Goal: Find specific page/section: Find specific page/section

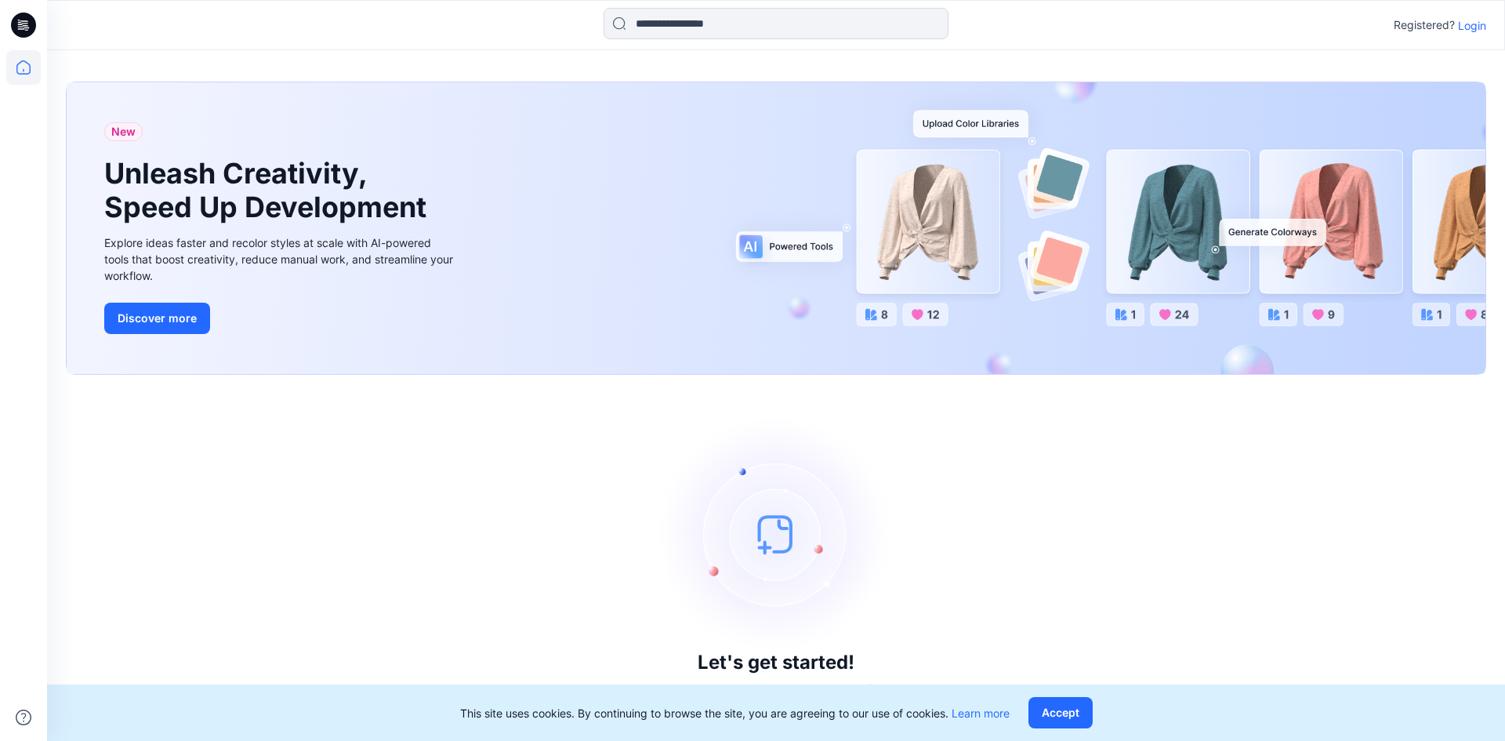
click at [1477, 23] on p "Login" at bounding box center [1472, 25] width 28 height 16
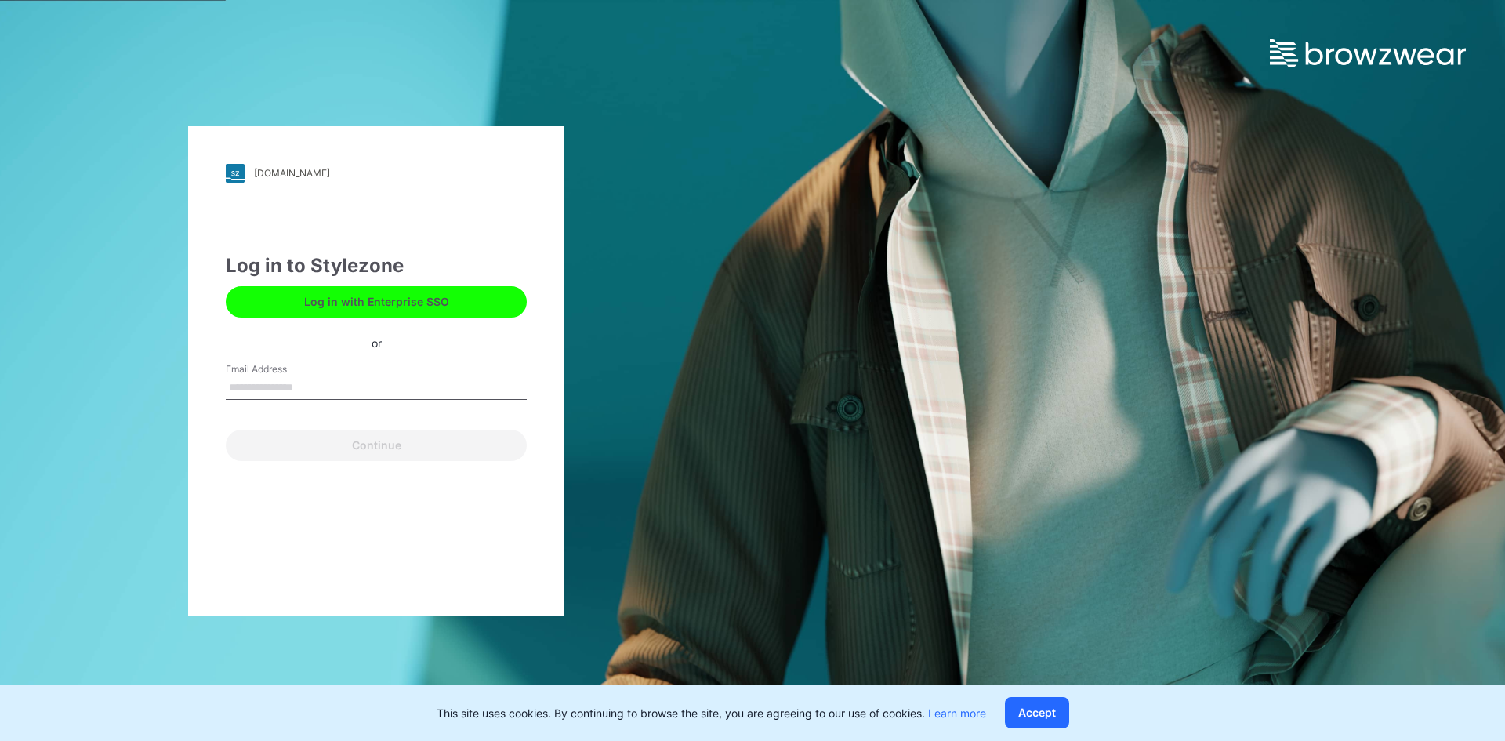
click at [264, 387] on input "Email Address" at bounding box center [376, 388] width 301 height 24
click at [280, 390] on input "**********" at bounding box center [376, 388] width 301 height 24
type input "**********"
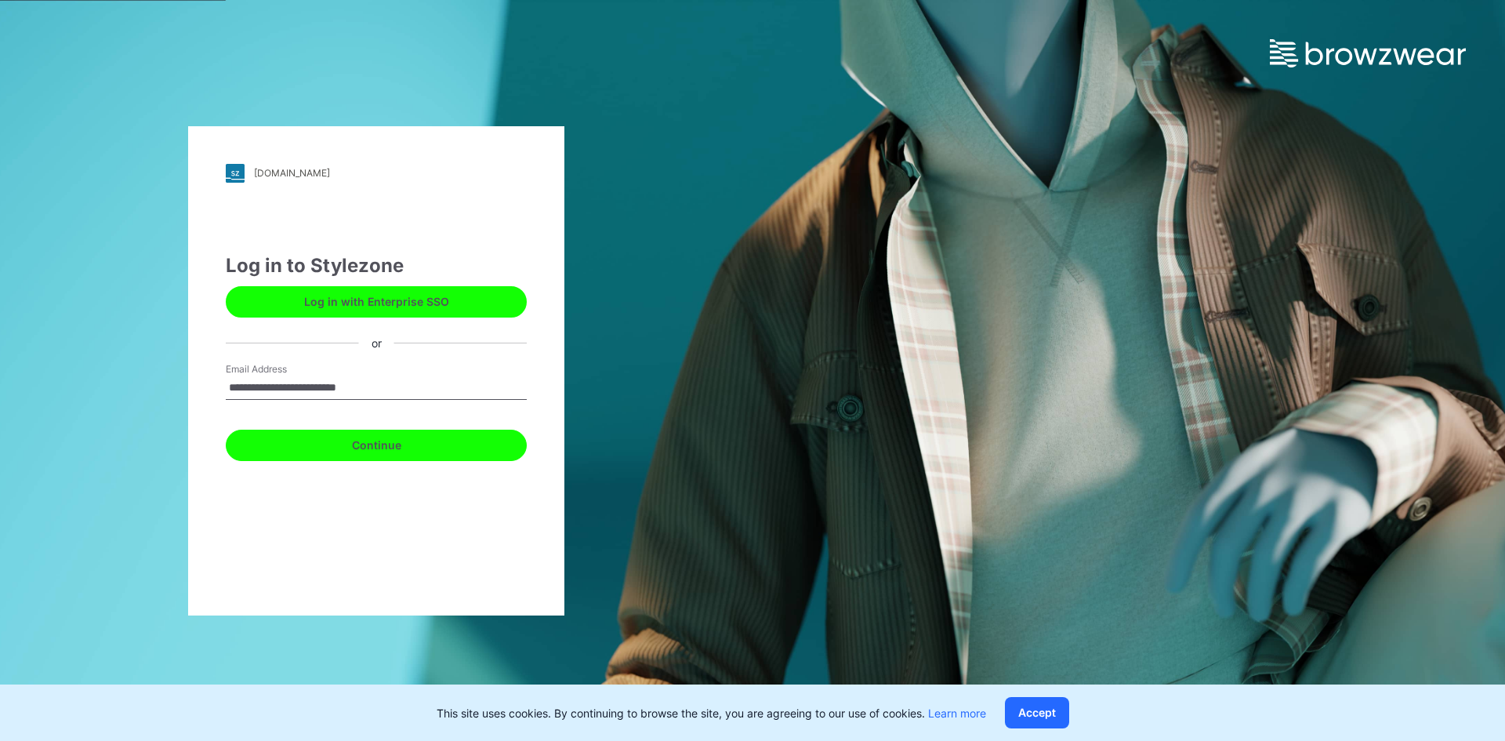
click at [400, 442] on button "Continue" at bounding box center [376, 444] width 301 height 31
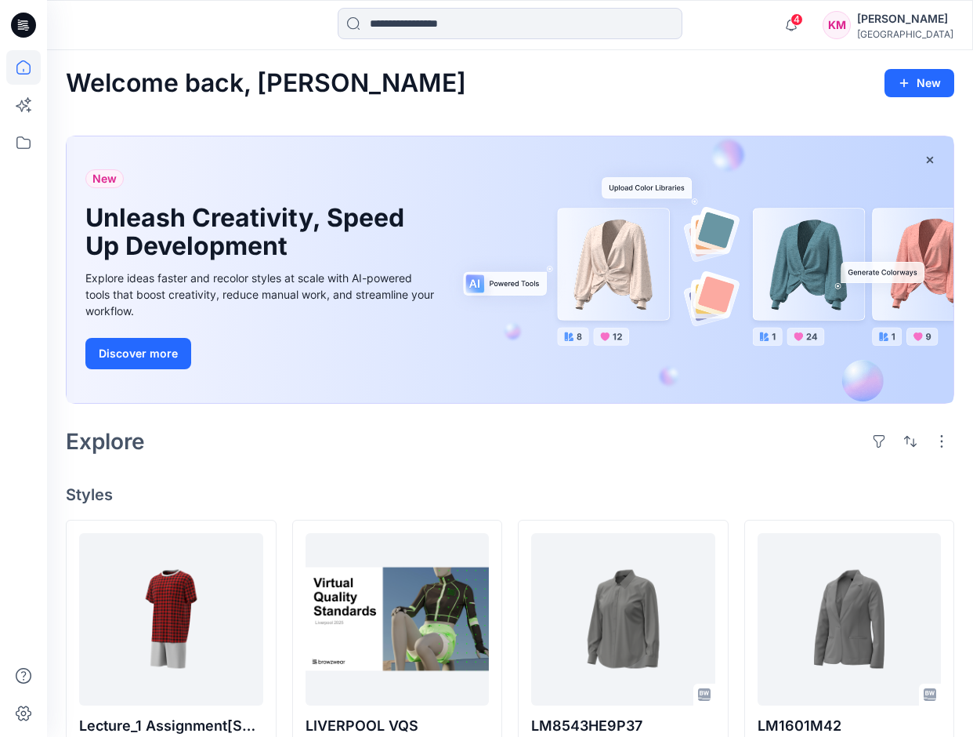
click at [527, 90] on div "Welcome back, Katherine New" at bounding box center [510, 83] width 889 height 29
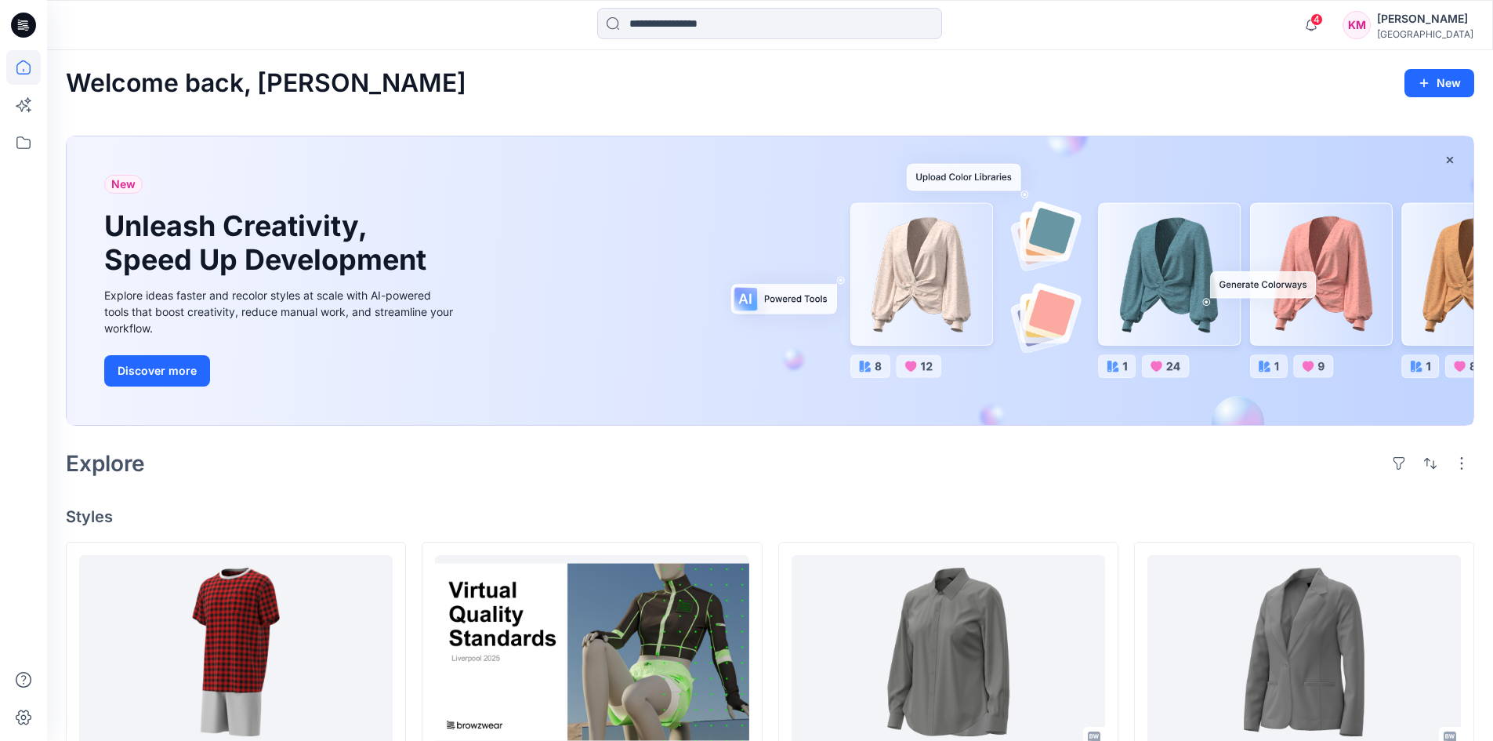
click at [1383, 21] on div "[PERSON_NAME]" at bounding box center [1425, 18] width 96 height 19
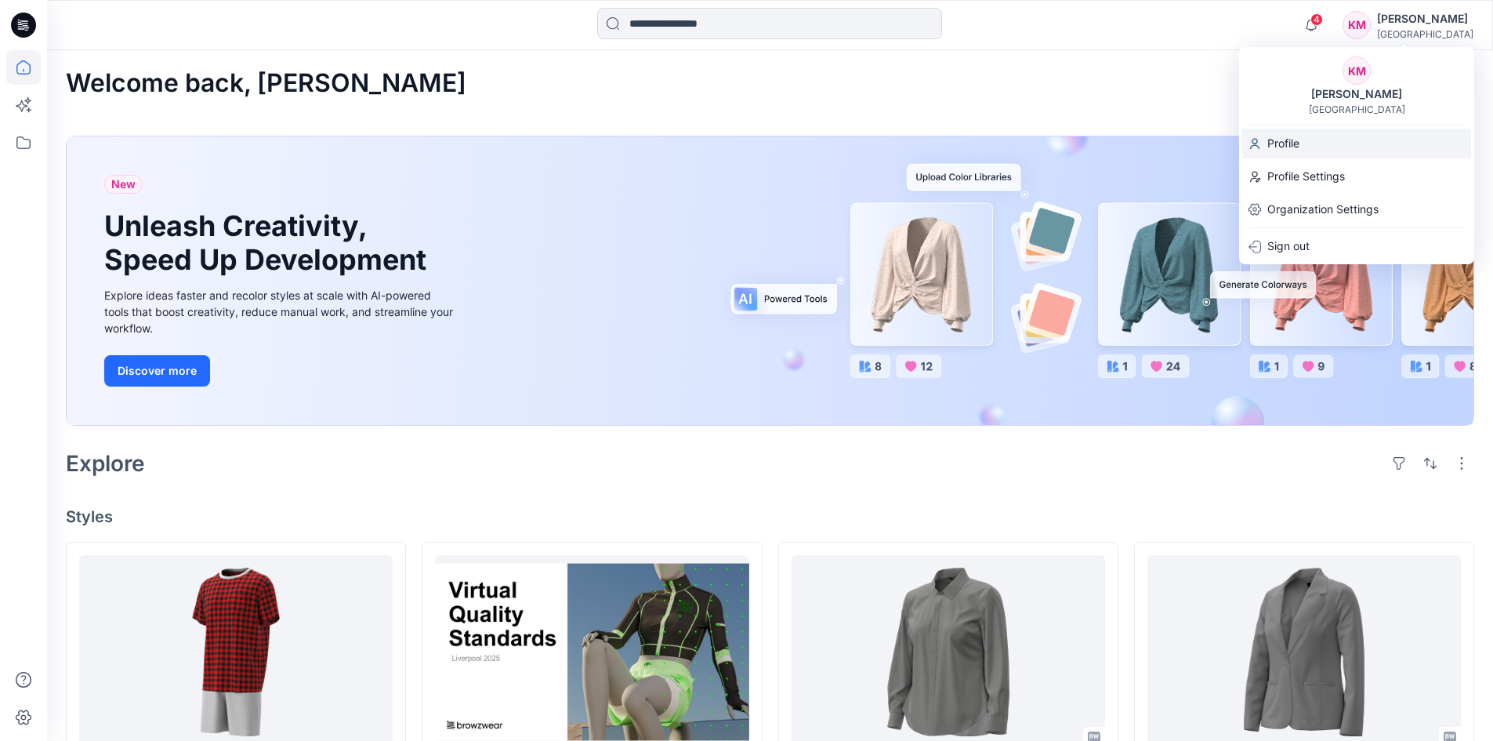
click at [1286, 138] on p "Profile" at bounding box center [1283, 144] width 32 height 30
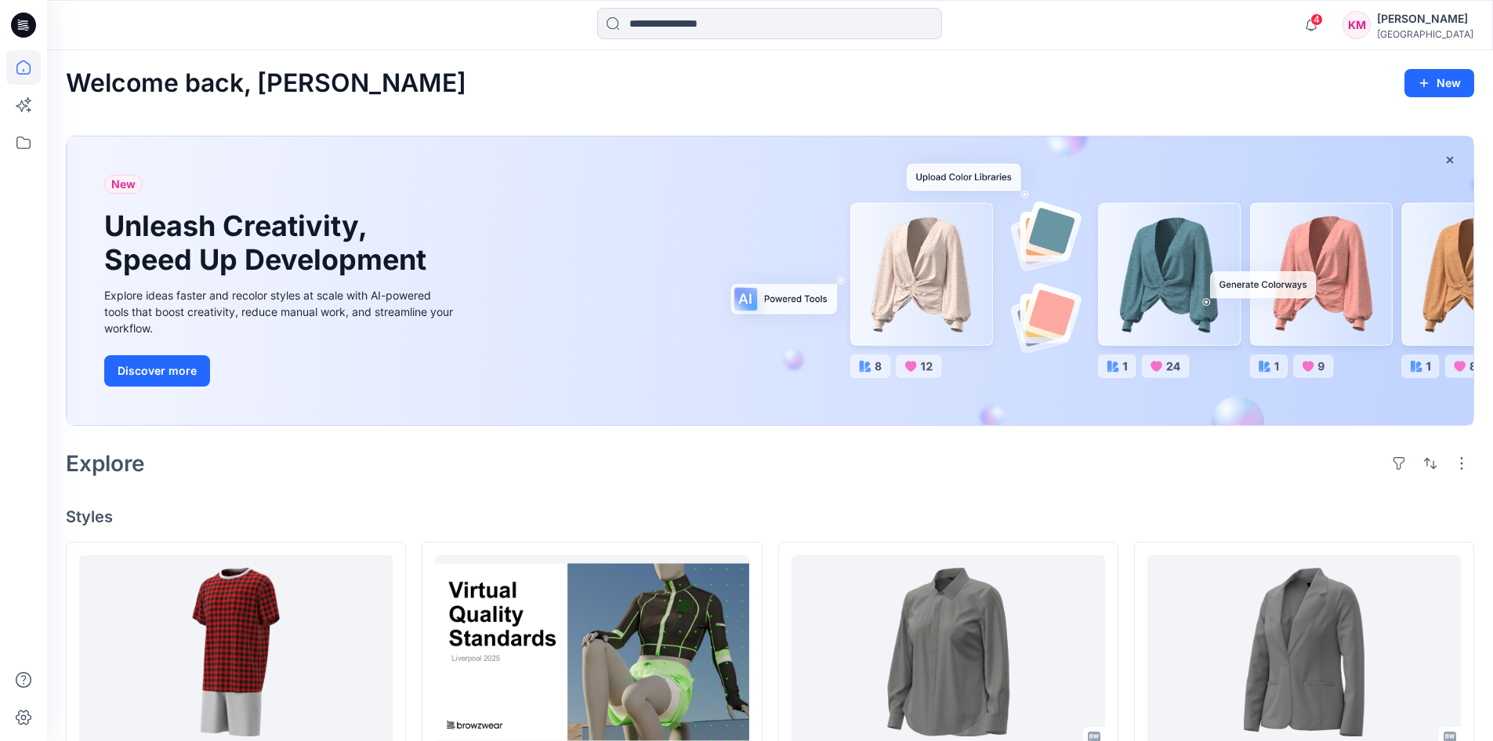
click at [1392, 12] on div "[PERSON_NAME]" at bounding box center [1425, 18] width 96 height 19
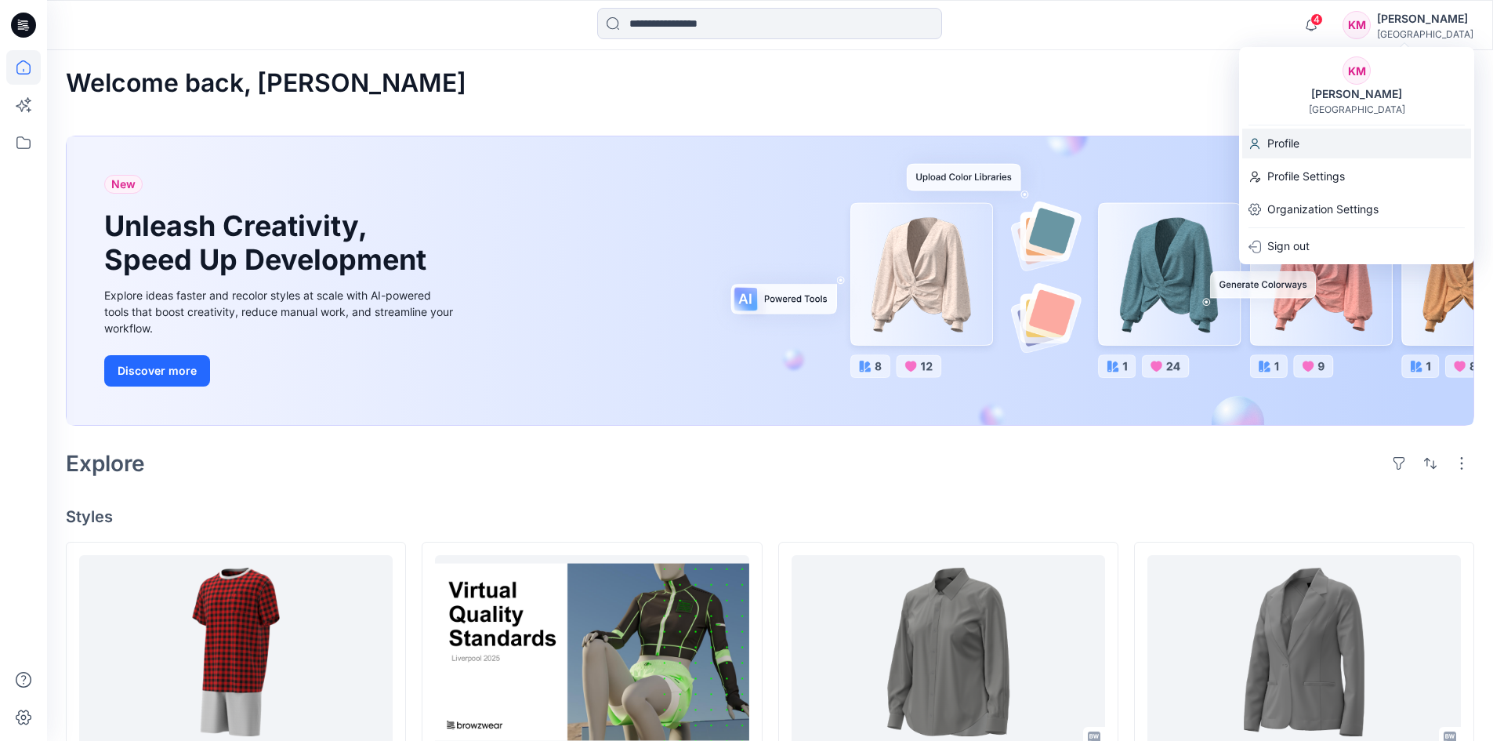
click at [1299, 139] on p "Profile" at bounding box center [1283, 144] width 32 height 30
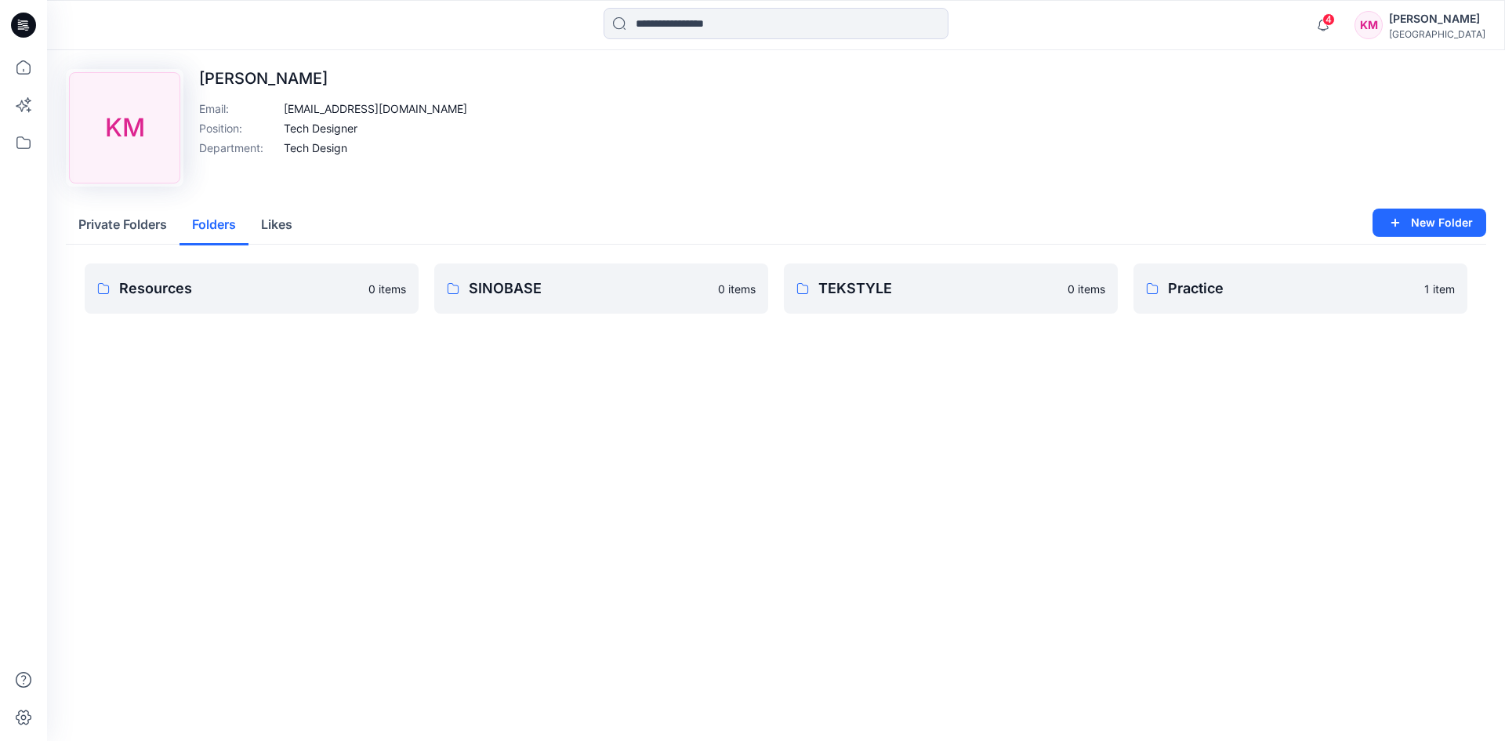
click at [209, 221] on button "Folders" at bounding box center [213, 225] width 69 height 40
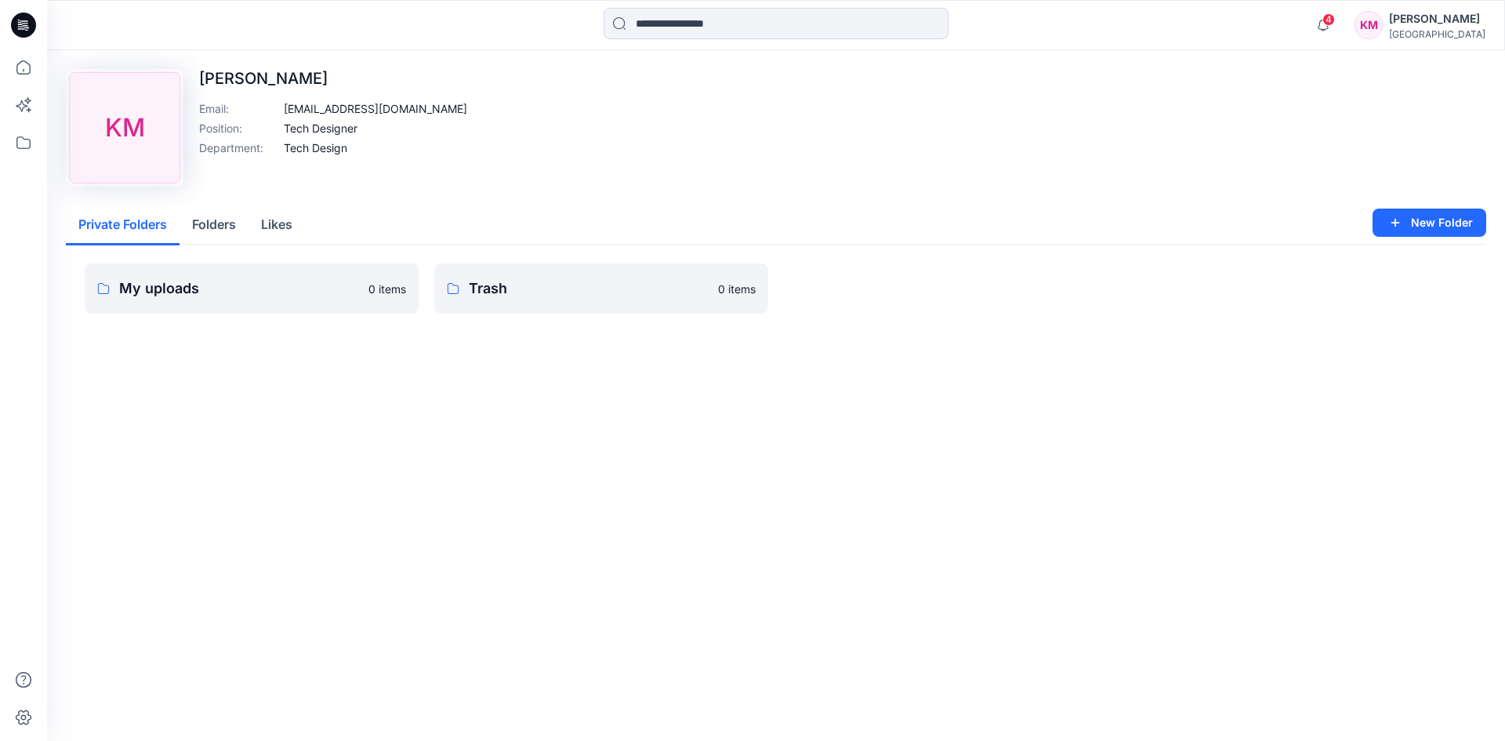
click at [148, 216] on button "Private Folders" at bounding box center [123, 225] width 114 height 40
click at [179, 256] on div "My uploads 0 items Trash 0 items" at bounding box center [776, 301] width 1420 height 113
click at [178, 276] on link "My uploads 0 items" at bounding box center [252, 288] width 334 height 50
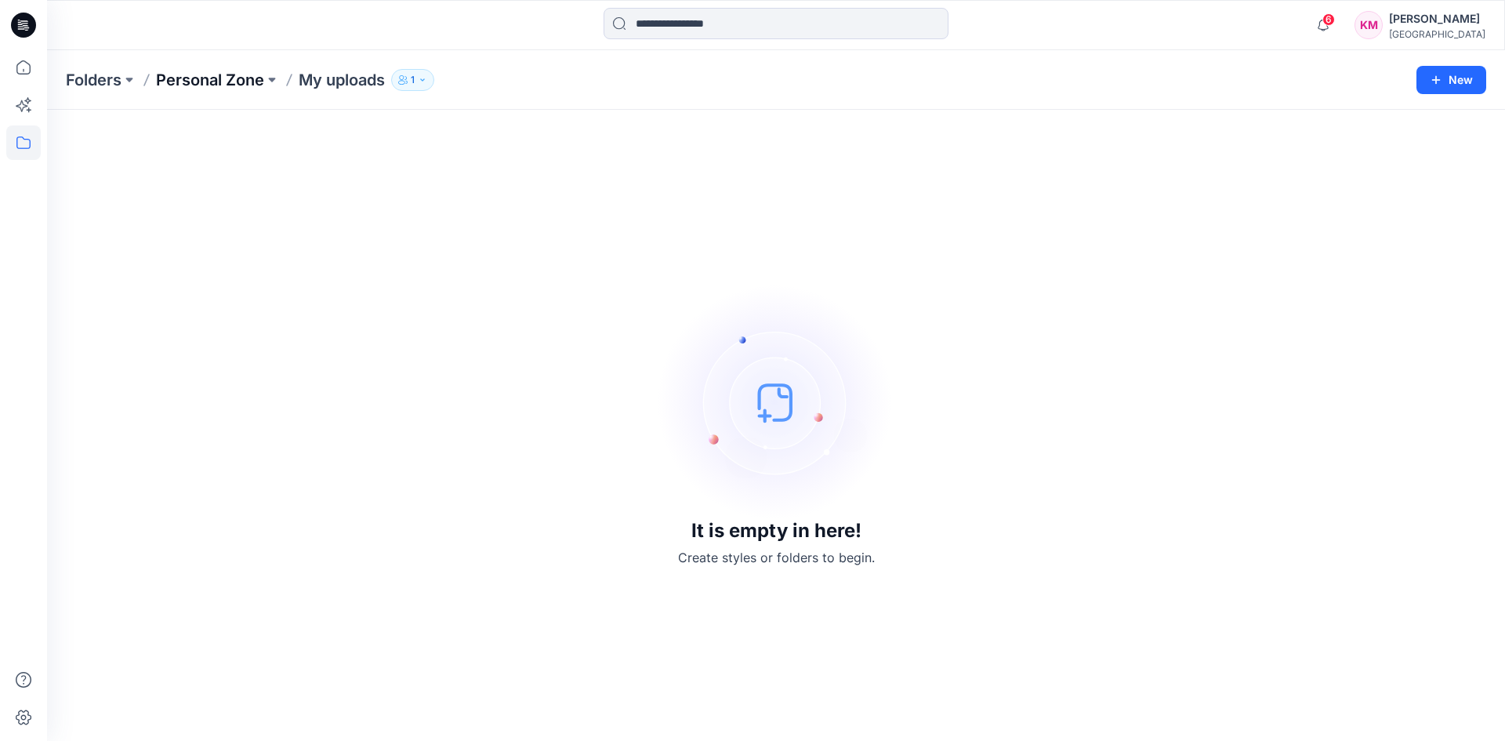
click at [190, 78] on p "Personal Zone" at bounding box center [210, 80] width 108 height 22
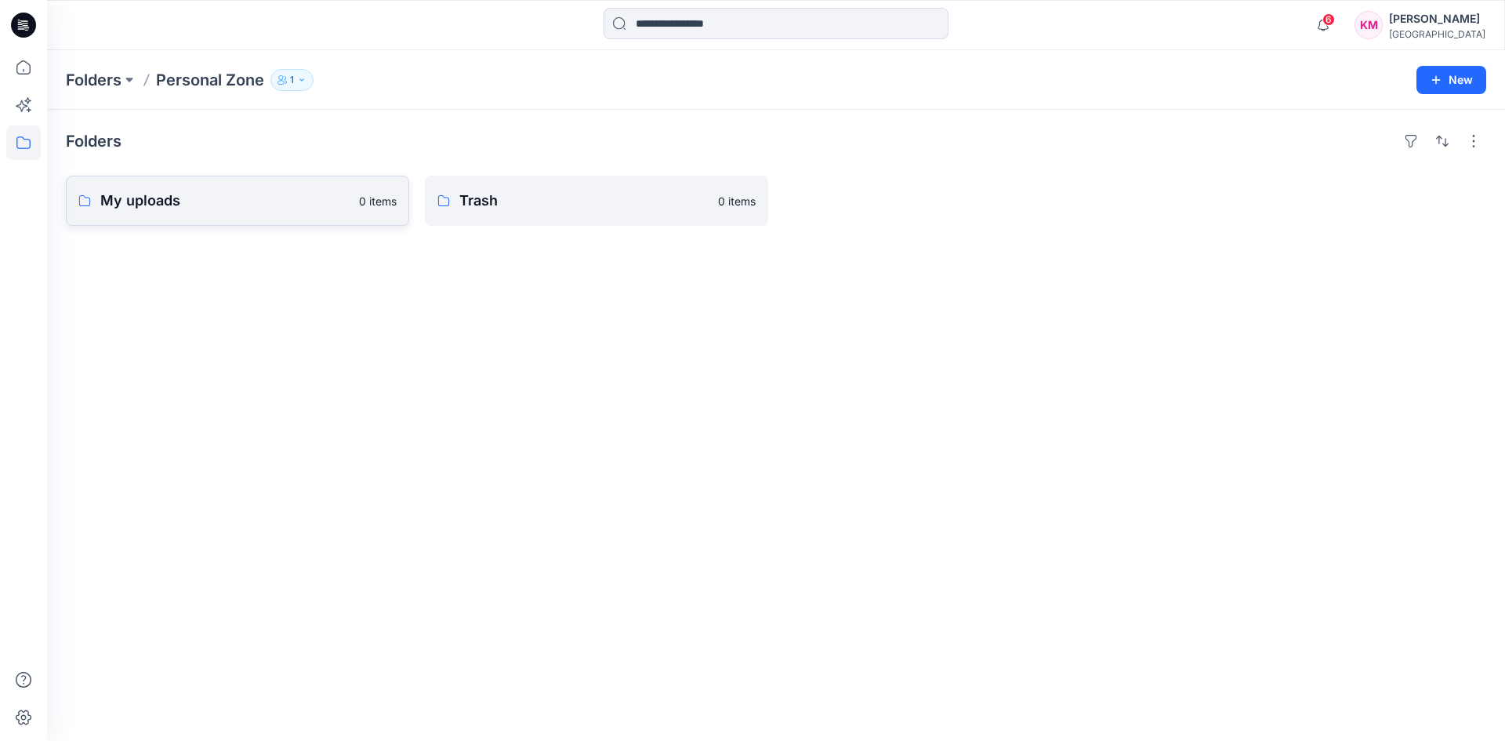
click at [157, 200] on p "My uploads" at bounding box center [224, 201] width 249 height 22
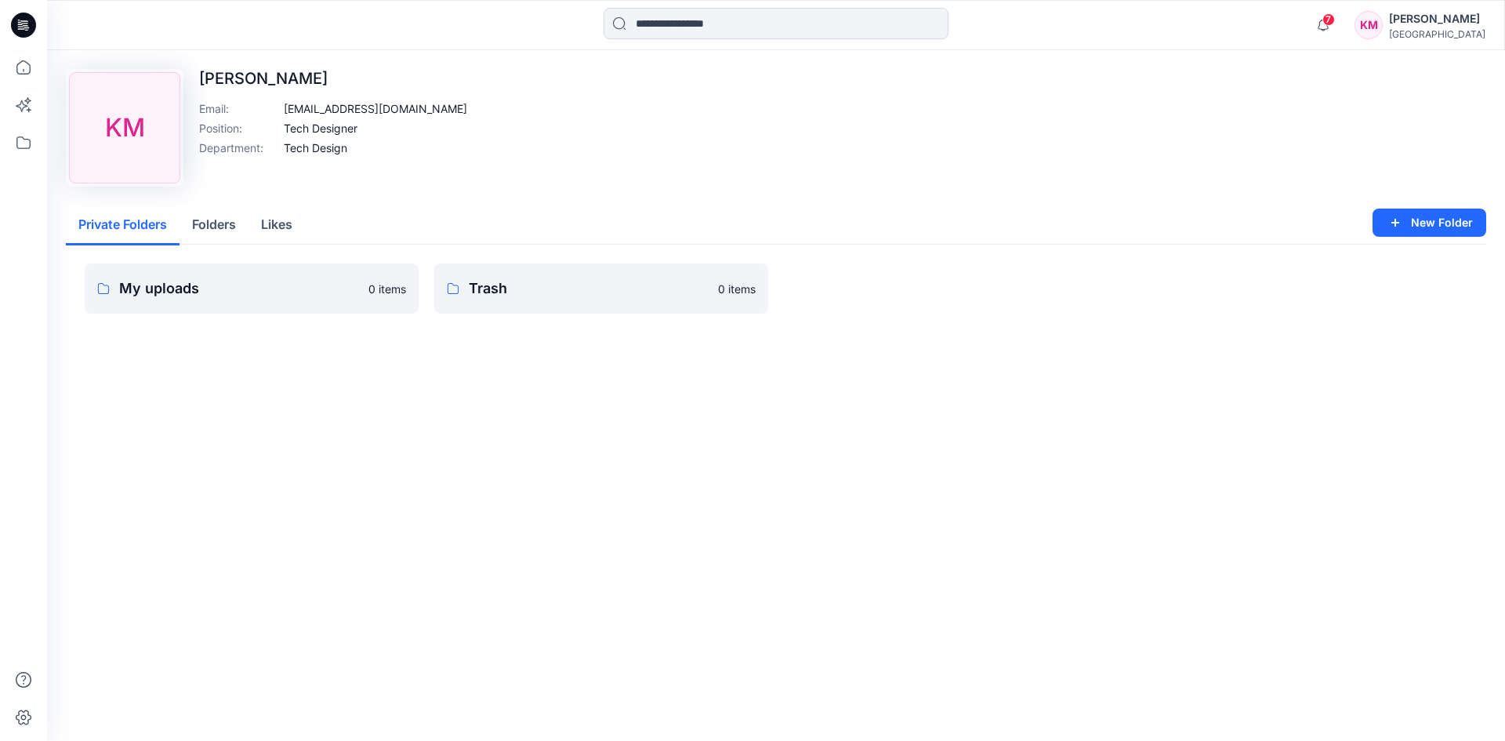
click at [1428, 21] on div "[PERSON_NAME]" at bounding box center [1437, 18] width 96 height 19
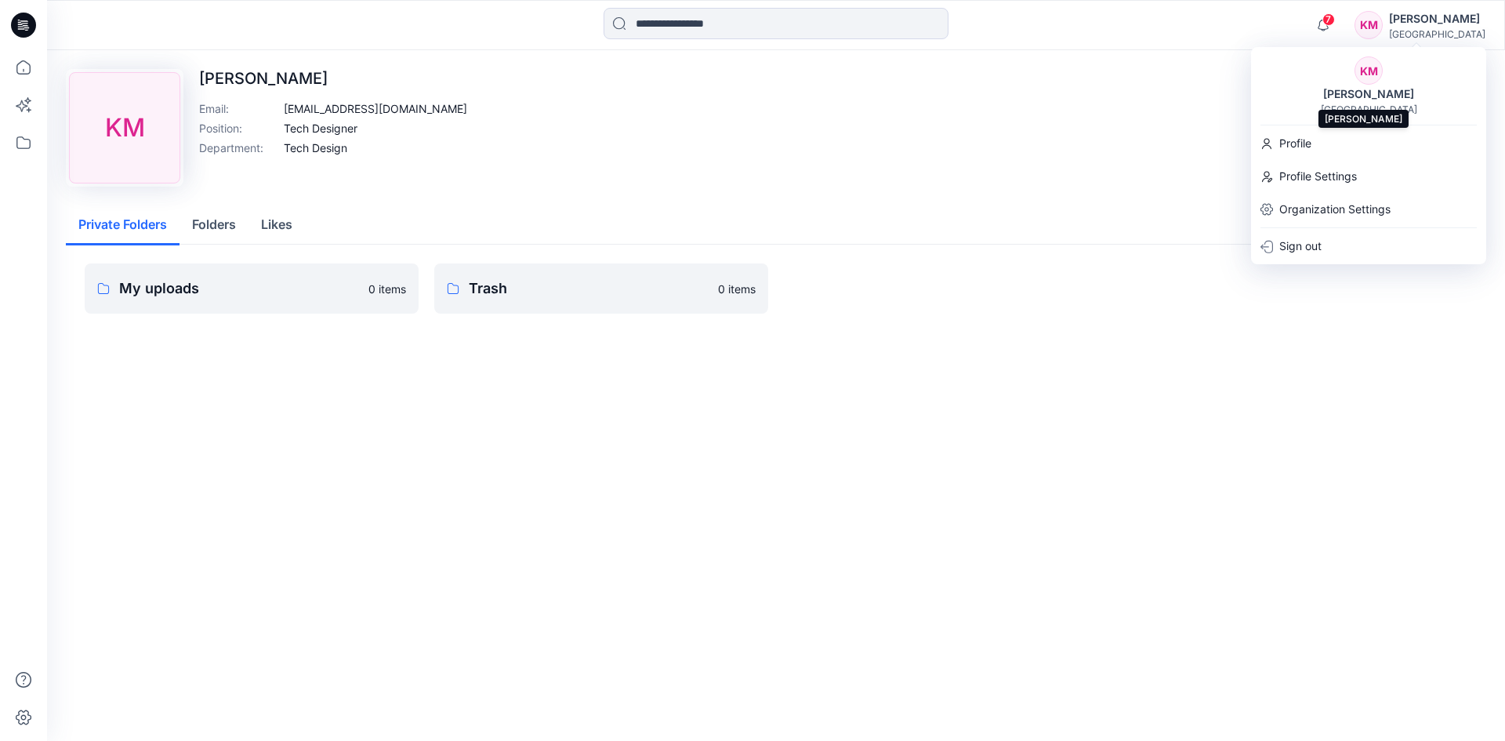
click at [1366, 88] on div "[PERSON_NAME]" at bounding box center [1368, 94] width 110 height 19
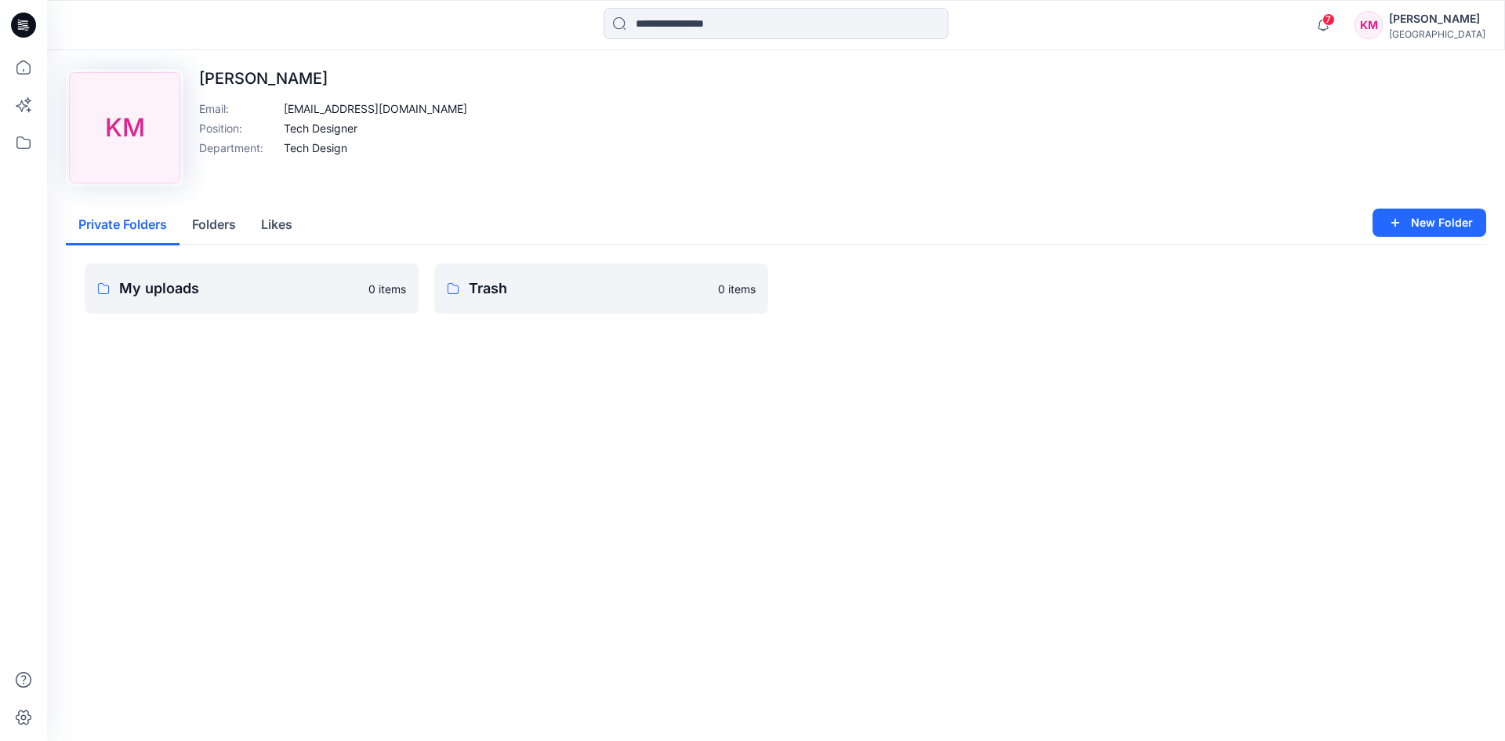
click at [1406, 23] on div "[PERSON_NAME]" at bounding box center [1437, 18] width 96 height 19
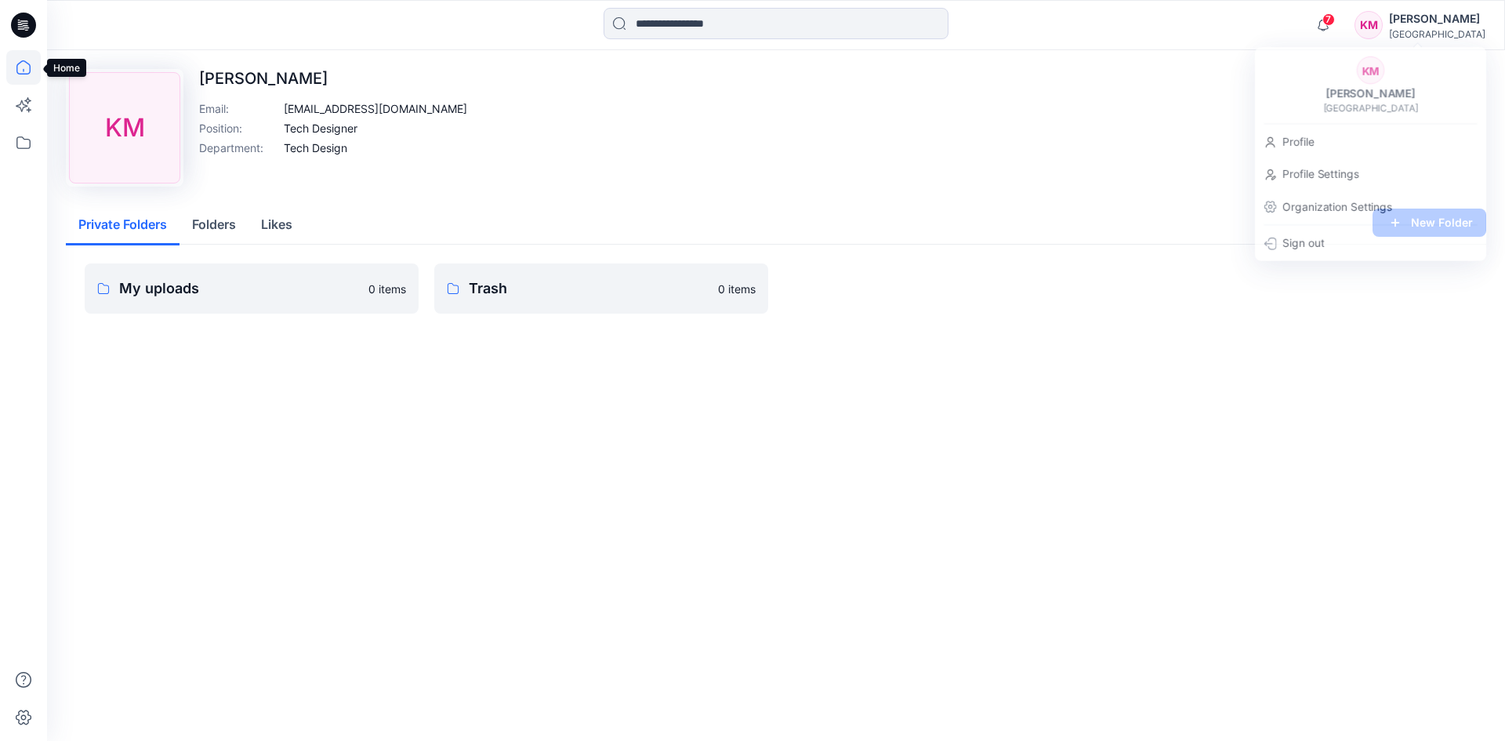
click at [18, 53] on icon at bounding box center [23, 67] width 34 height 34
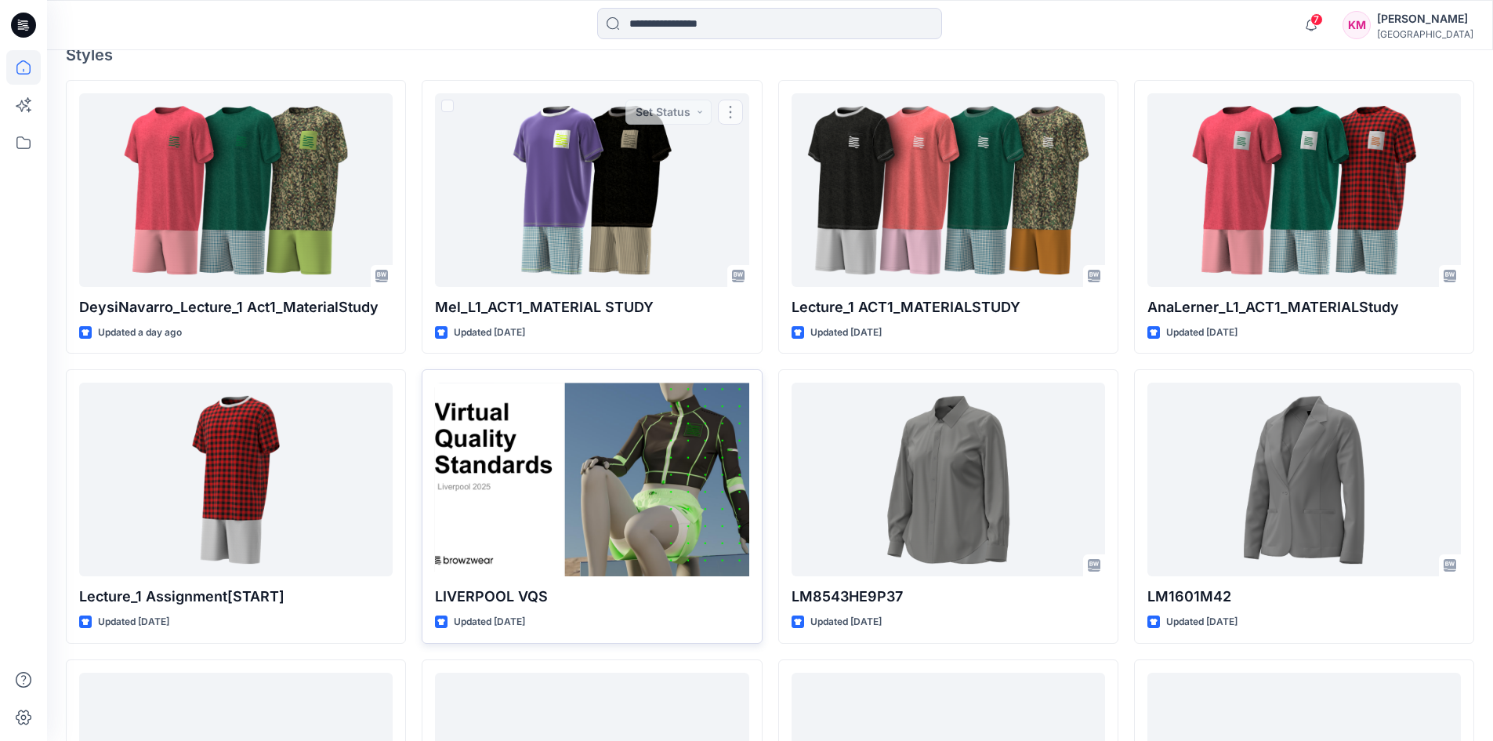
scroll to position [705, 0]
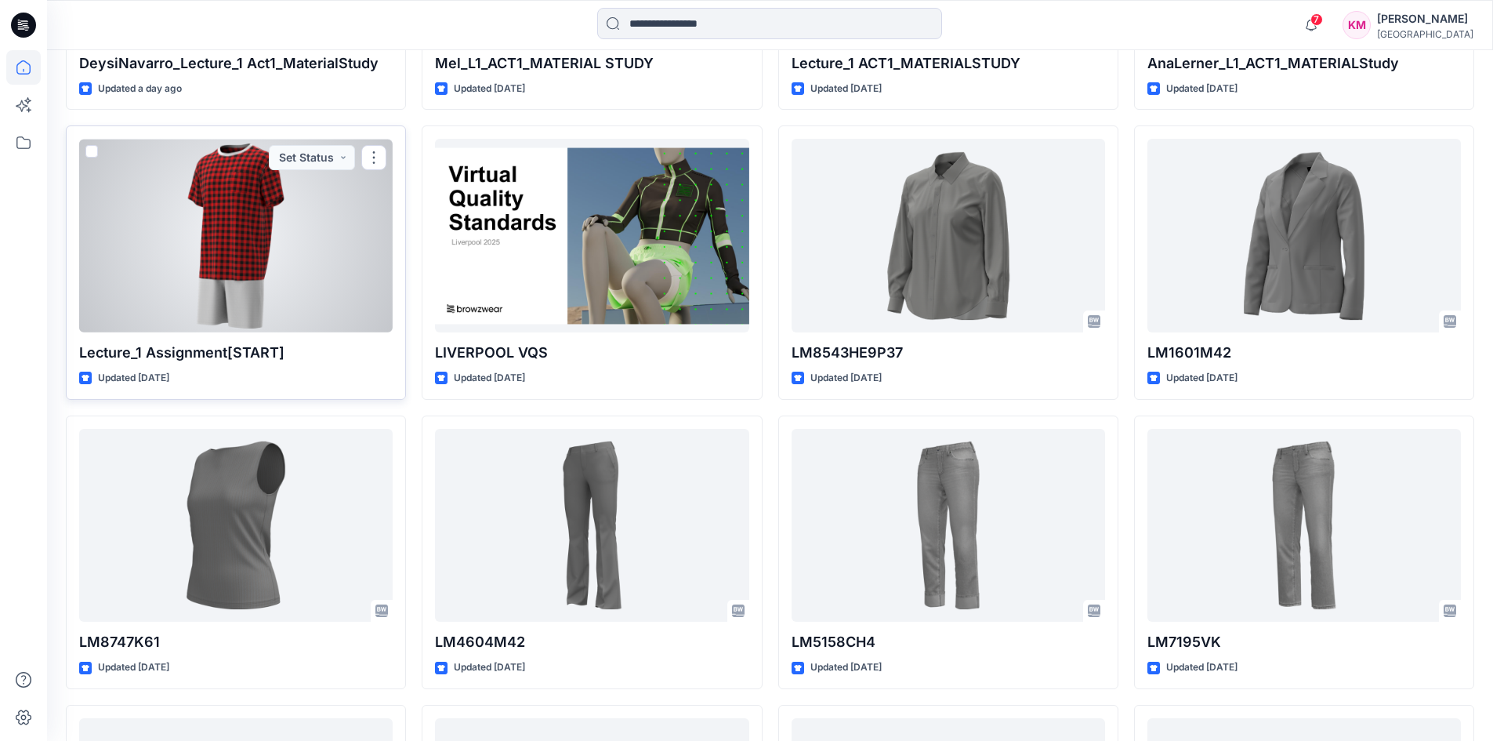
click at [228, 355] on p "Lecture_1 Assignment[START]" at bounding box center [235, 353] width 313 height 22
click at [226, 240] on div at bounding box center [235, 236] width 313 height 194
